Goal: Information Seeking & Learning: Check status

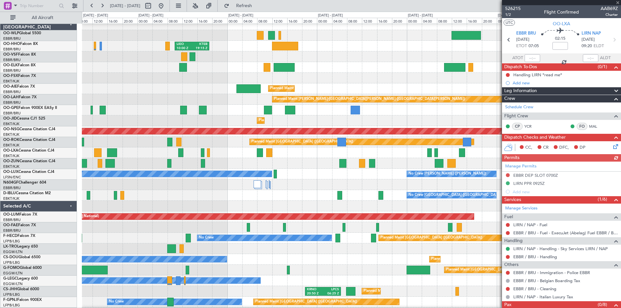
scroll to position [5, 0]
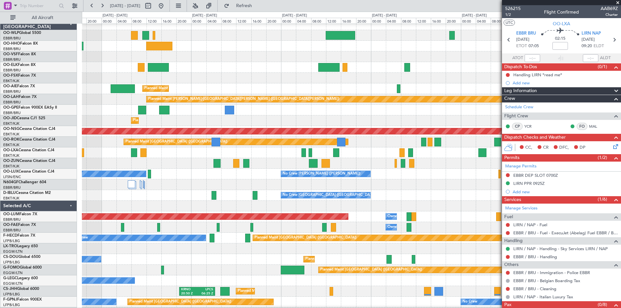
click at [0, 150] on div "[PERSON_NAME] 21:00 Z ELLX 06:45 Z [PERSON_NAME] 10:00 Z KTEB 19:15 Z Planned M…" at bounding box center [310, 160] width 621 height 297
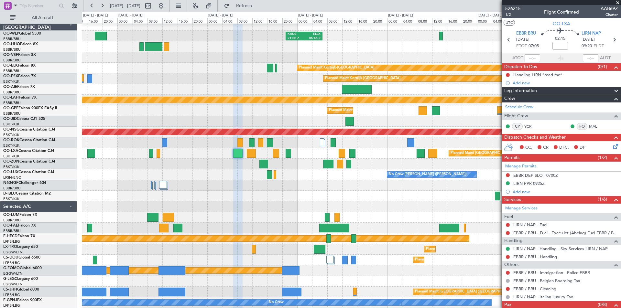
scroll to position [2, 0]
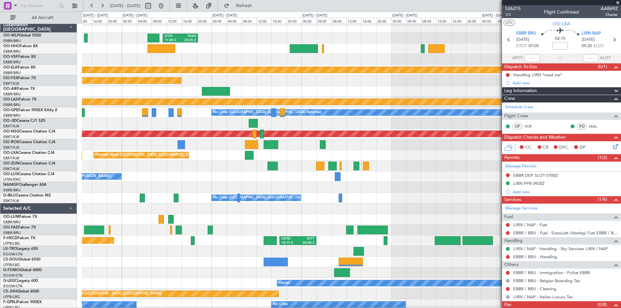
click at [0, 165] on div "LTCG 11:00 Z RJAA 20:25 Z RJAA 01:00 Z UBBB 09:50 Z [PERSON_NAME] 21:00 Z ELLX …" at bounding box center [310, 160] width 621 height 297
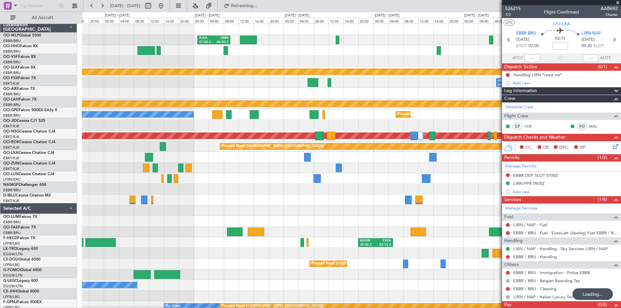
click at [27, 169] on div "RJAA 01:00 Z UBBB 09:50 Z Planned Maint [GEOGRAPHIC_DATA]-[GEOGRAPHIC_DATA] EBK…" at bounding box center [310, 160] width 621 height 297
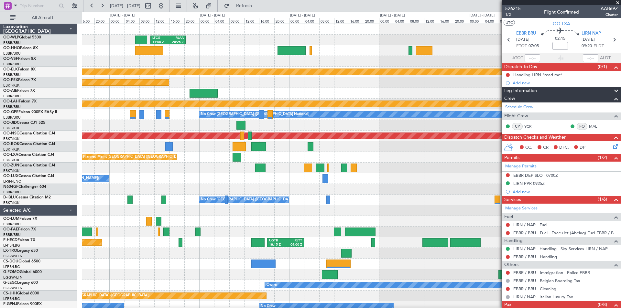
click at [611, 196] on fb-app "[DATE] - [DATE] Refresh Quick Links All Aircraft RJAA 01:00 Z UBBB 09:50 Z LTCG…" at bounding box center [310, 156] width 621 height 303
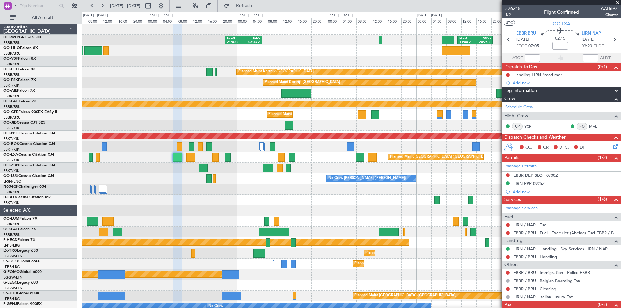
click at [583, 205] on fb-app "[DATE] - [DATE] Refresh Quick Links All Aircraft LTCG 11:00 Z RJAA 20:25 Z [PER…" at bounding box center [310, 156] width 621 height 303
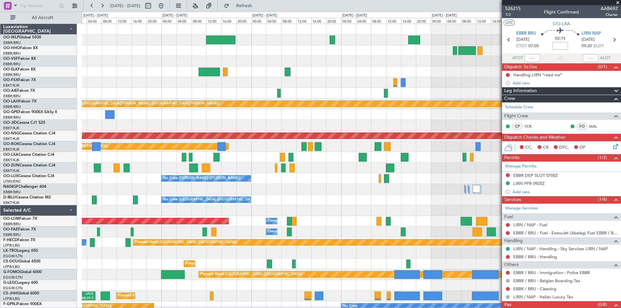
click at [621, 160] on html "[DATE] - [DATE] Refresh Quick Links All Aircraft [PERSON_NAME] 21:00 Z ELLX 06:…" at bounding box center [310, 154] width 621 height 308
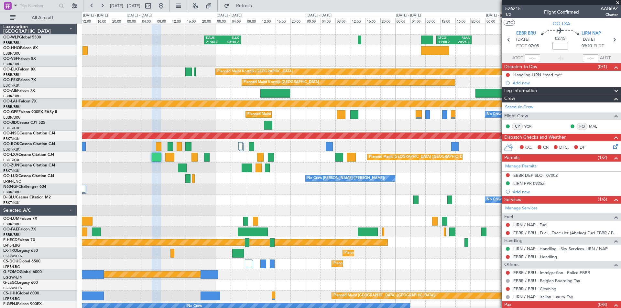
click at [0, 196] on div "[PERSON_NAME] 21:00 Z ELLX 06:45 Z LTCG 11:00 Z RJAA 20:25 Z Planned Maint [GEO…" at bounding box center [310, 160] width 621 height 297
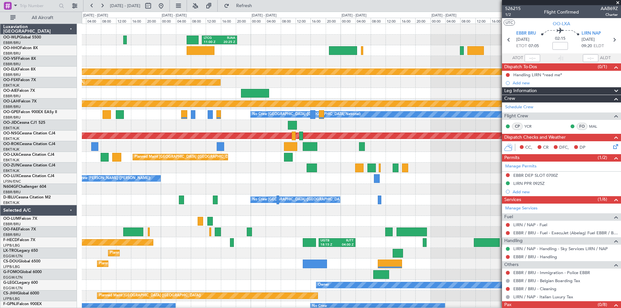
click at [199, 181] on div "No Crew [PERSON_NAME] ([PERSON_NAME])" at bounding box center [351, 178] width 539 height 11
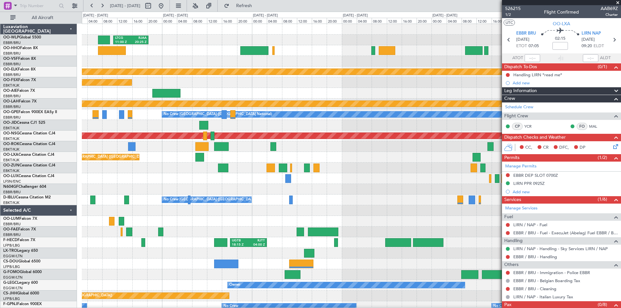
click at [198, 177] on div "No Crew [PERSON_NAME] ([PERSON_NAME])" at bounding box center [351, 178] width 539 height 11
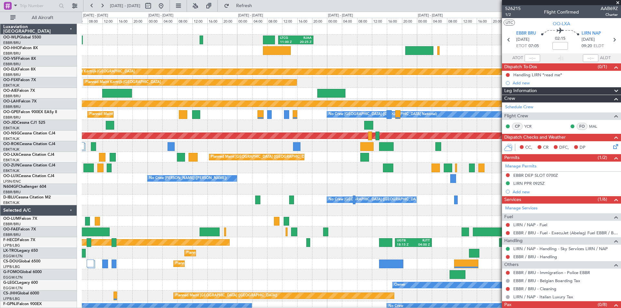
click at [334, 185] on div "LTCG 11:00 Z RJAA 20:25 Z [PERSON_NAME] 21:00 Z ELLX 06:45 Z RJAA 01:00 Z UBBB …" at bounding box center [351, 189] width 539 height 331
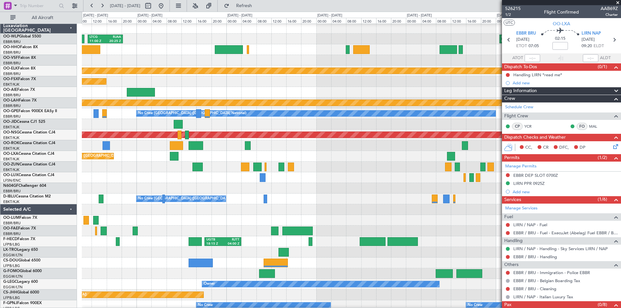
scroll to position [4, 0]
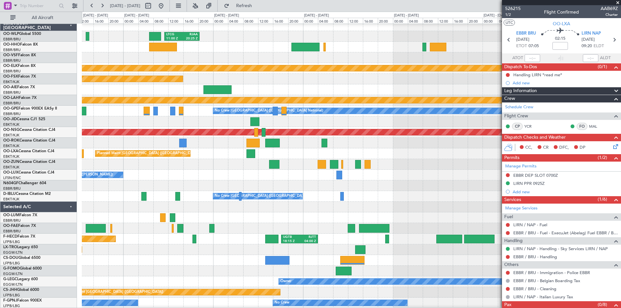
click at [312, 153] on div "Planned Maint [GEOGRAPHIC_DATA] ([GEOGRAPHIC_DATA] National)" at bounding box center [351, 153] width 539 height 11
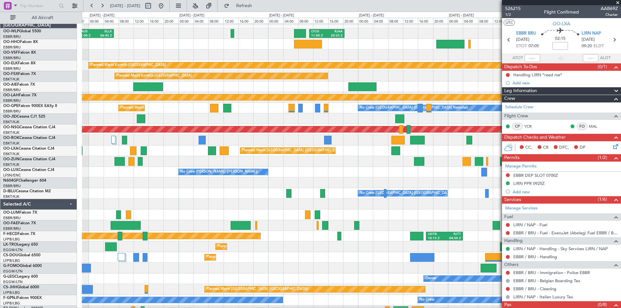
scroll to position [7, 0]
click at [345, 170] on div "No Crew [PERSON_NAME] ([PERSON_NAME])" at bounding box center [351, 172] width 539 height 11
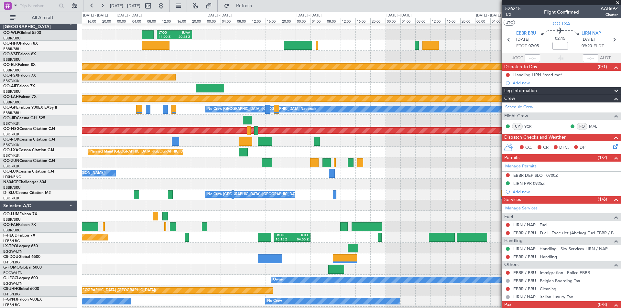
scroll to position [7, 0]
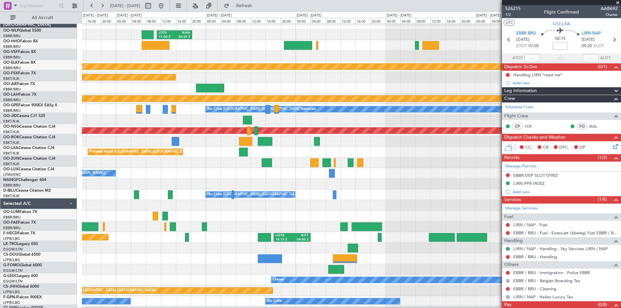
click at [277, 176] on div "No Crew [PERSON_NAME] ([PERSON_NAME])" at bounding box center [351, 173] width 539 height 11
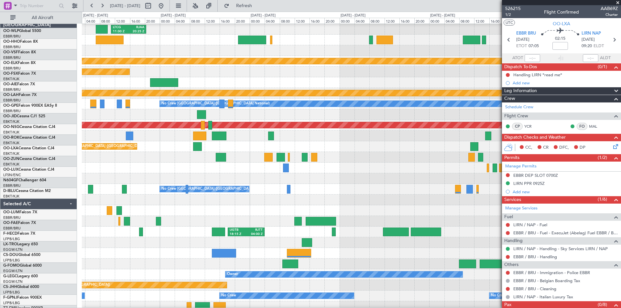
scroll to position [11, 0]
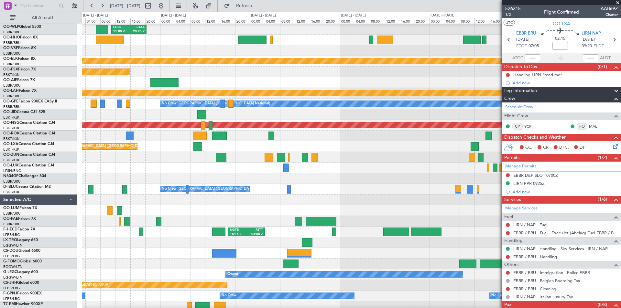
click at [322, 152] on div at bounding box center [351, 157] width 539 height 11
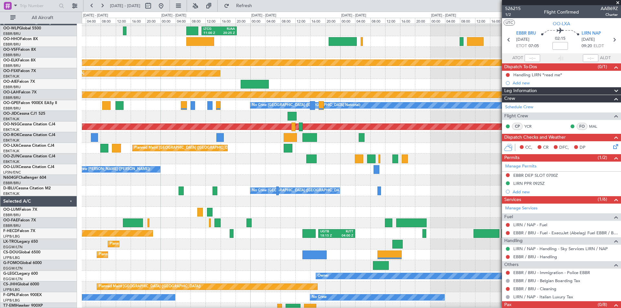
click at [321, 148] on div "Planned Maint [GEOGRAPHIC_DATA] ([GEOGRAPHIC_DATA] National)" at bounding box center [351, 148] width 539 height 11
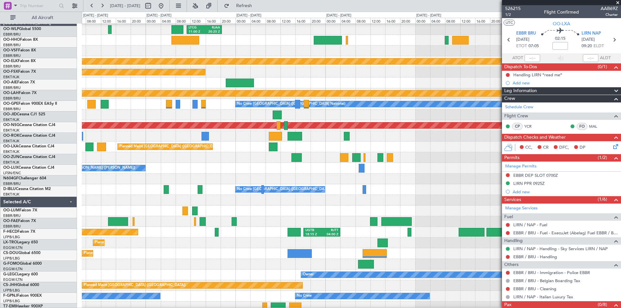
scroll to position [22, 0]
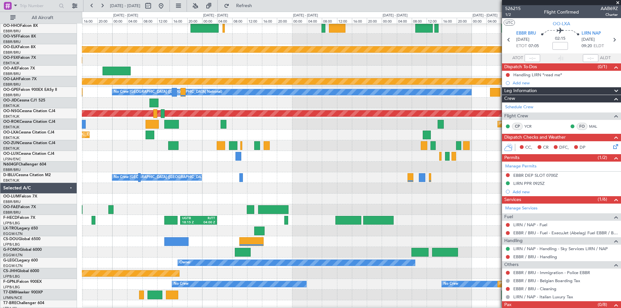
click at [244, 141] on div at bounding box center [351, 145] width 539 height 11
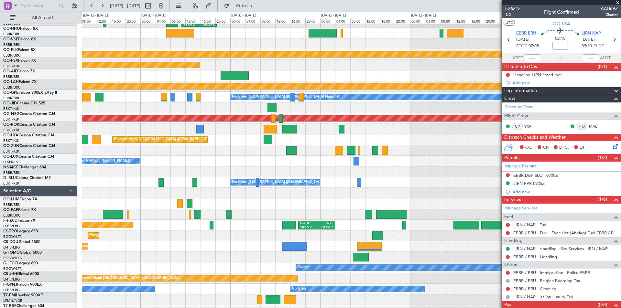
scroll to position [15, 0]
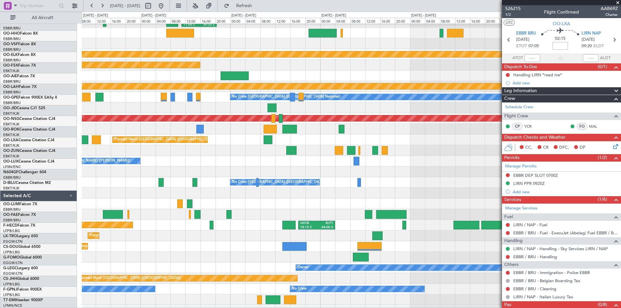
click at [421, 144] on div "Planned Maint [GEOGRAPHIC_DATA] ([GEOGRAPHIC_DATA] National)" at bounding box center [351, 140] width 539 height 11
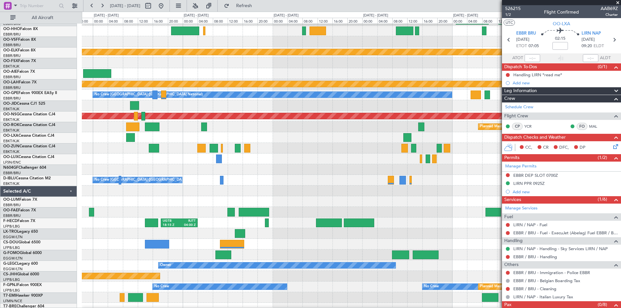
scroll to position [20, 0]
click at [205, 140] on div "Planned Maint [GEOGRAPHIC_DATA] ([GEOGRAPHIC_DATA] National)" at bounding box center [351, 137] width 539 height 11
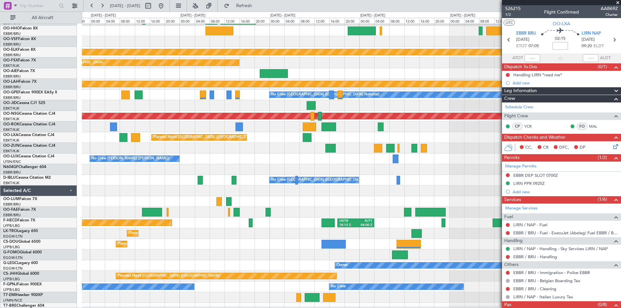
click at [331, 187] on div at bounding box center [351, 191] width 539 height 11
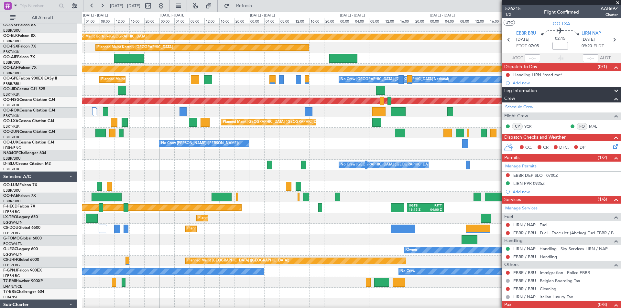
scroll to position [35, 0]
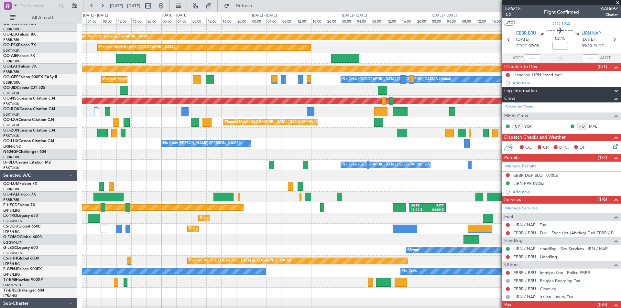
click at [376, 147] on div "No Crew [PERSON_NAME] ([PERSON_NAME])" at bounding box center [351, 143] width 539 height 11
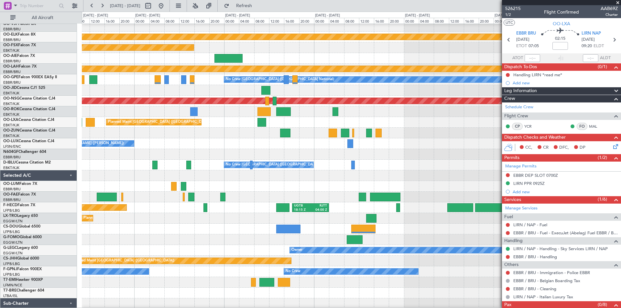
click at [248, 137] on div at bounding box center [351, 133] width 539 height 11
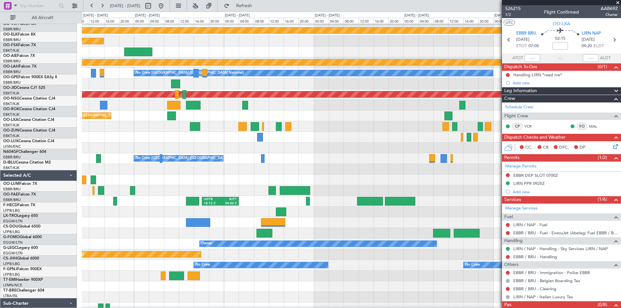
scroll to position [41, 0]
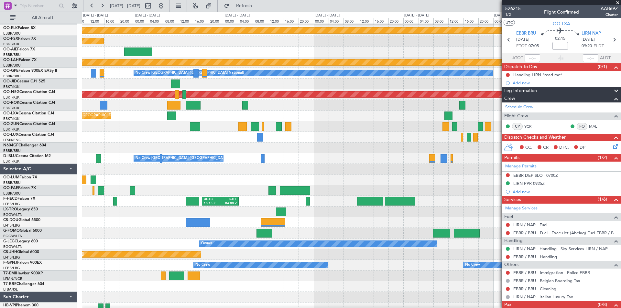
click at [274, 141] on div "No Crew [PERSON_NAME] ([PERSON_NAME])" at bounding box center [351, 137] width 539 height 11
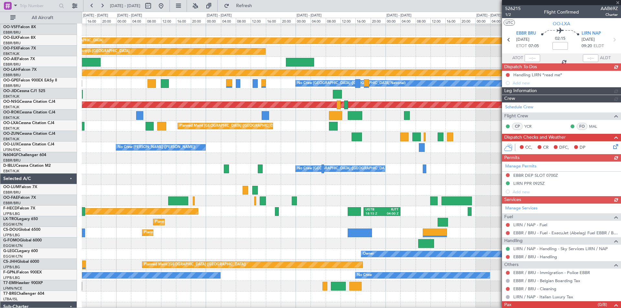
scroll to position [31, 0]
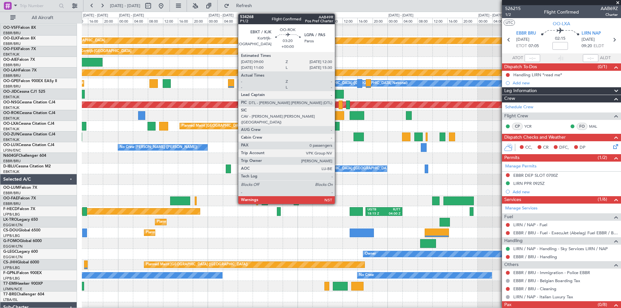
click at [338, 118] on div at bounding box center [337, 115] width 13 height 9
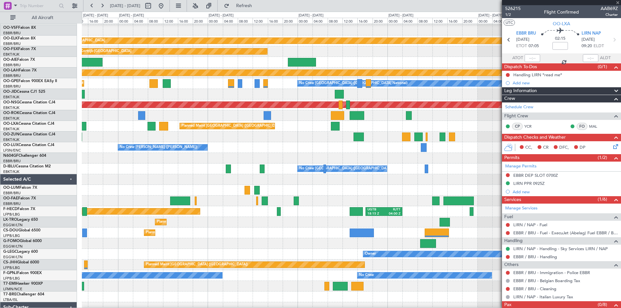
type input "0"
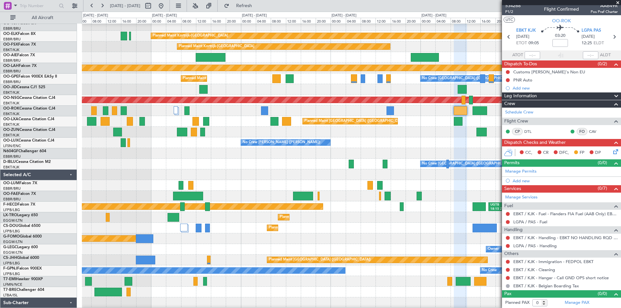
scroll to position [36, 0]
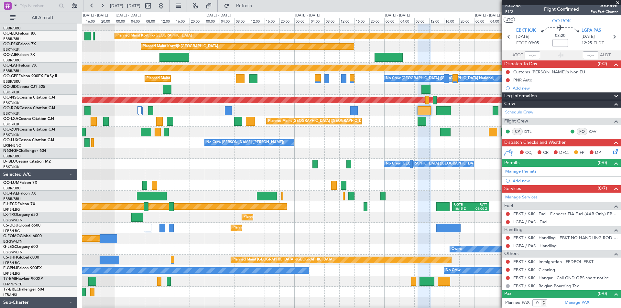
click at [371, 150] on div at bounding box center [351, 153] width 539 height 11
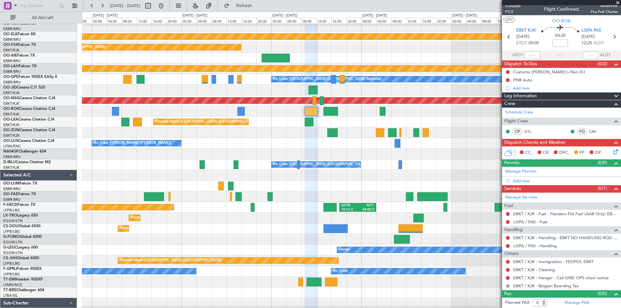
click at [318, 134] on div at bounding box center [351, 132] width 539 height 11
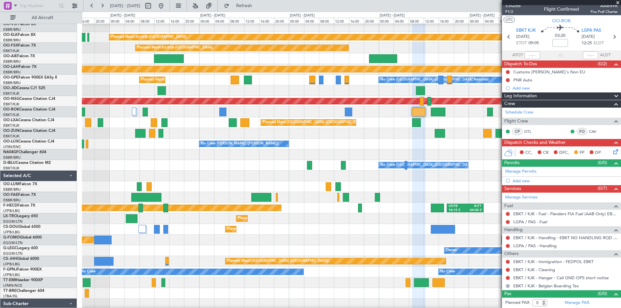
scroll to position [37, 0]
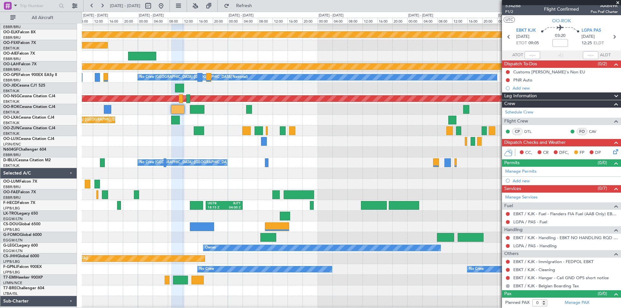
click at [176, 140] on div "No Crew [PERSON_NAME] ([PERSON_NAME])" at bounding box center [351, 141] width 539 height 11
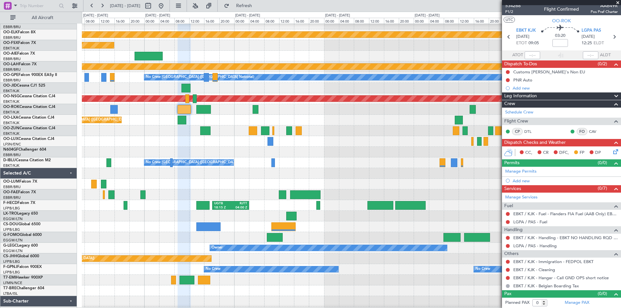
click at [203, 123] on div "Planned Maint [GEOGRAPHIC_DATA] ([GEOGRAPHIC_DATA] National)" at bounding box center [351, 120] width 539 height 11
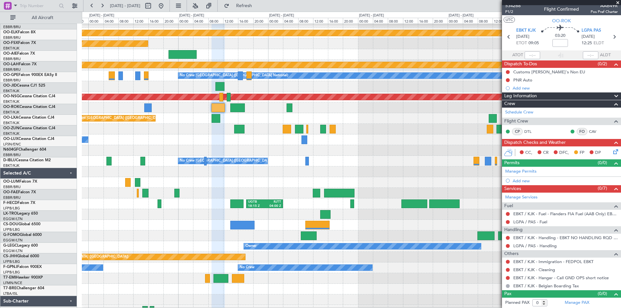
scroll to position [39, 0]
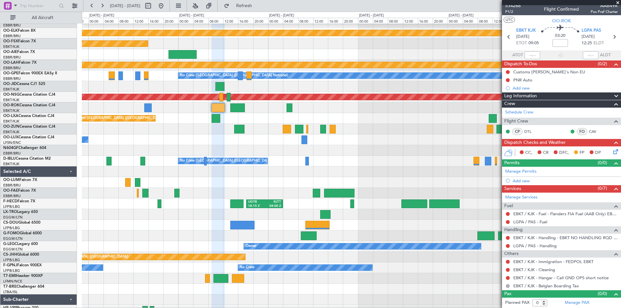
click at [618, 2] on span at bounding box center [617, 3] width 6 height 6
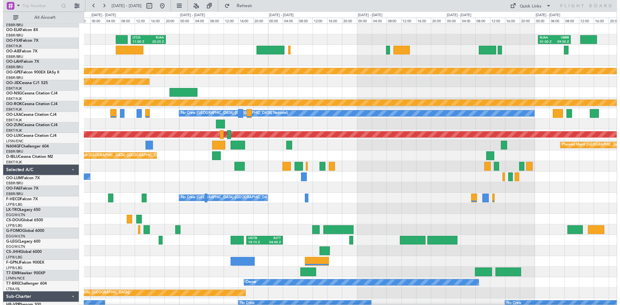
scroll to position [0, 0]
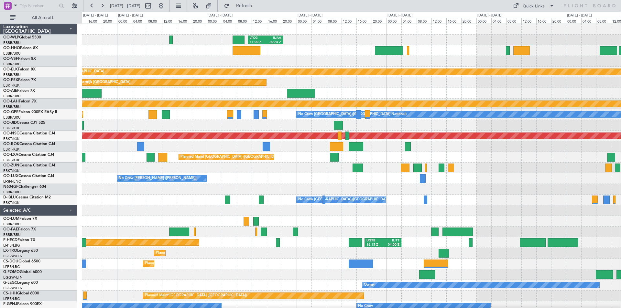
click at [285, 174] on div "LTCG 11:00 Z RJAA 20:25 Z [PERSON_NAME] 21:00 Z ELLX 06:45 Z RJAA 01:00 Z UBBB …" at bounding box center [351, 189] width 539 height 331
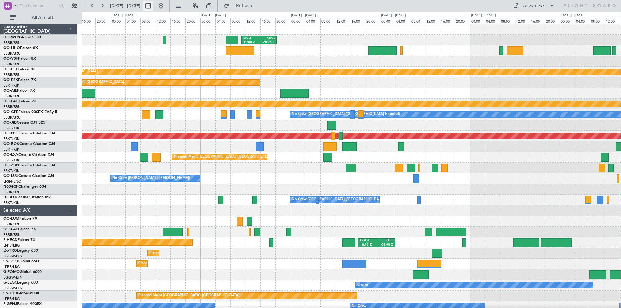
click at [153, 4] on button at bounding box center [148, 6] width 10 height 10
select select "9"
select select "2025"
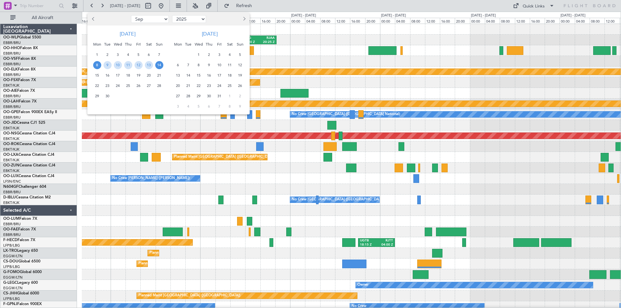
click at [92, 17] on button "Previous month" at bounding box center [93, 19] width 7 height 10
select select "8"
click at [100, 96] on span "25" at bounding box center [97, 96] width 8 height 8
click at [181, 66] on span "8" at bounding box center [178, 65] width 8 height 8
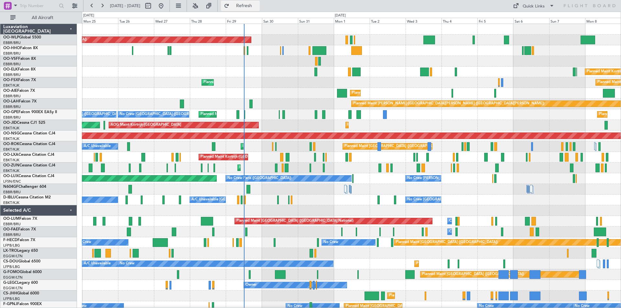
click at [259, 2] on button "Refresh" at bounding box center [240, 6] width 39 height 10
